Goal: Communication & Community: Answer question/provide support

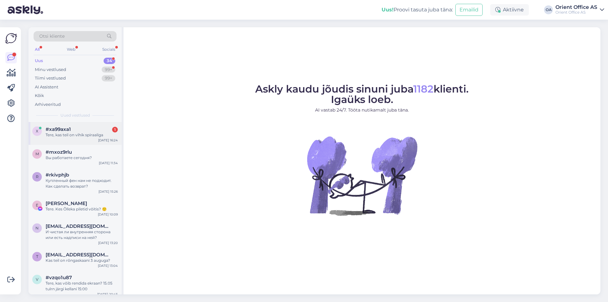
click at [87, 141] on div "x #xa99axa1 1 Tere, kas teil on vihik spiraaliga [DATE] 16:24" at bounding box center [74, 133] width 93 height 23
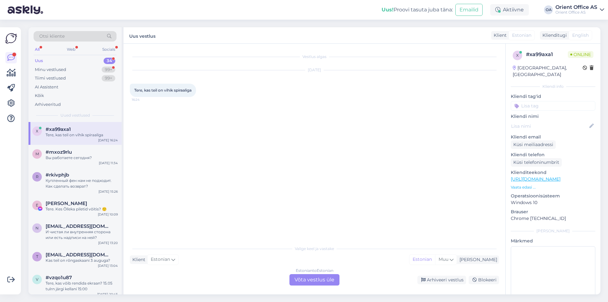
click at [310, 276] on div "Estonian to Estonian Võta vestlus üle" at bounding box center [314, 279] width 50 height 11
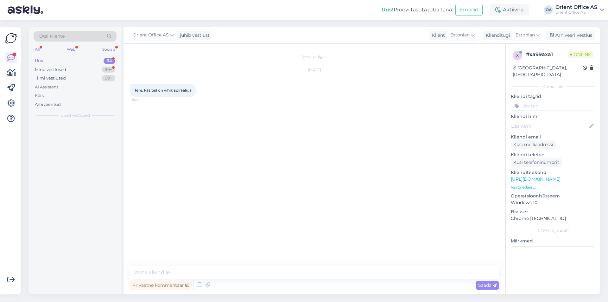
click at [309, 275] on textarea at bounding box center [314, 272] width 369 height 13
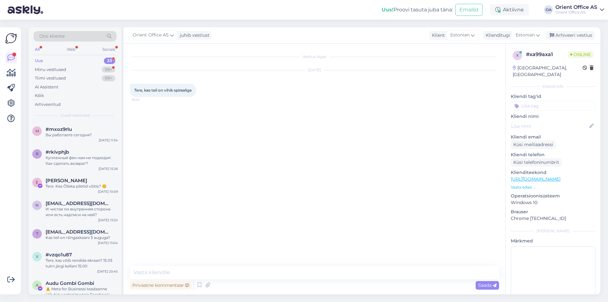
click at [297, 274] on textarea at bounding box center [314, 272] width 369 height 13
click at [296, 273] on textarea at bounding box center [314, 272] width 369 height 13
type textarea "Tere!"
type textarea "I"
click at [217, 271] on textarea at bounding box center [314, 272] width 369 height 13
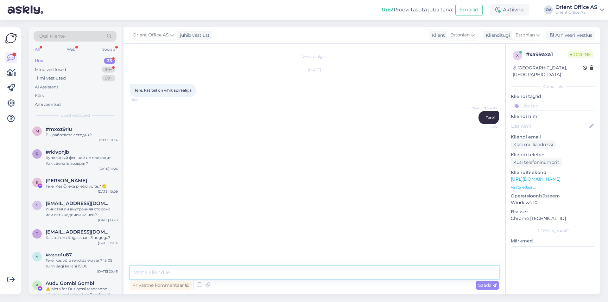
click at [216, 272] on textarea at bounding box center [314, 272] width 369 height 13
paste textarea "[URL][DOMAIN_NAME]"
type textarea "[URL][DOMAIN_NAME]"
click at [540, 176] on link "[URL][DOMAIN_NAME]" at bounding box center [535, 179] width 50 height 6
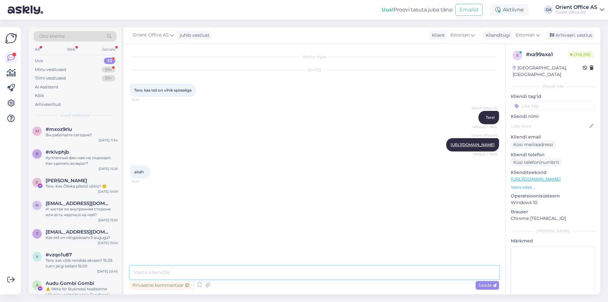
click at [191, 278] on textarea at bounding box center [314, 272] width 369 height 13
drag, startPoint x: 191, startPoint y: 276, endPoint x: 188, endPoint y: 279, distance: 4.3
click at [192, 273] on textarea at bounding box center [314, 272] width 369 height 13
type textarea "Palun :)"
